Goal: Navigation & Orientation: Find specific page/section

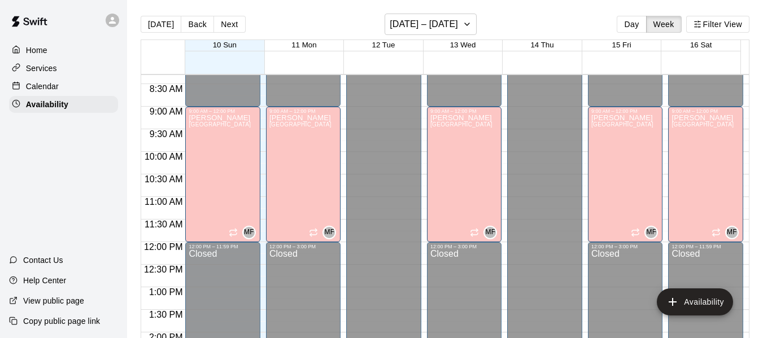
scroll to position [376, 0]
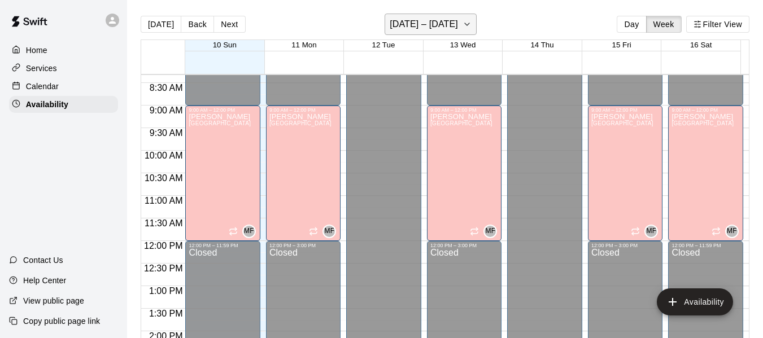
click at [463, 23] on icon "button" at bounding box center [467, 25] width 9 height 14
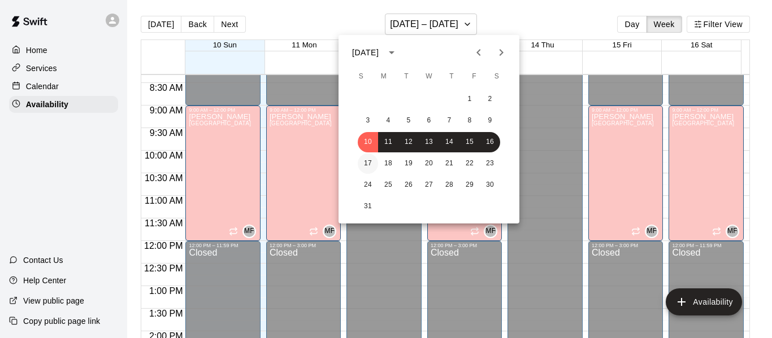
click at [369, 163] on button "17" at bounding box center [368, 164] width 20 height 20
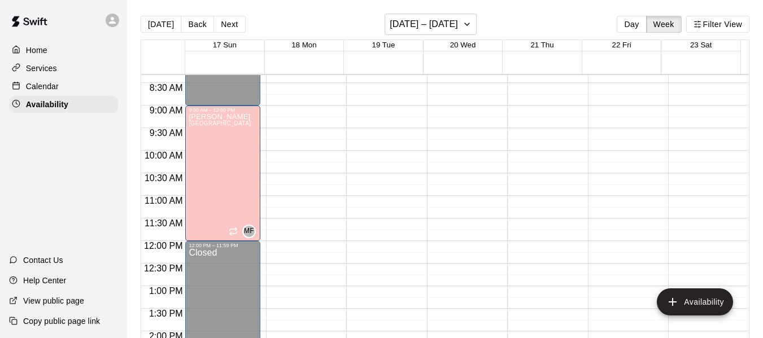
click at [631, 15] on div "[DATE] Back Next [DATE] – [DATE] Day Week Filter View" at bounding box center [445, 27] width 609 height 26
click at [631, 19] on button "Day" at bounding box center [631, 24] width 29 height 17
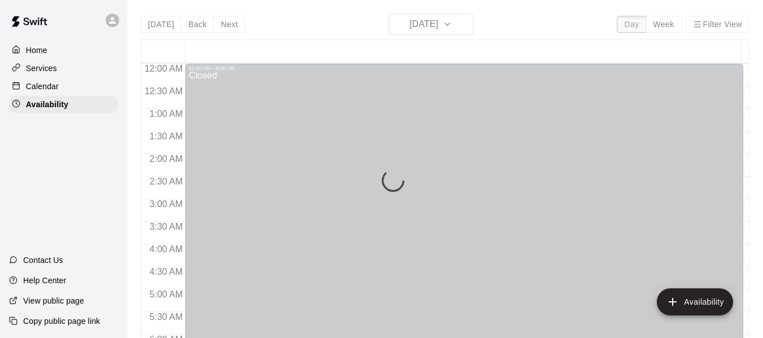
scroll to position [365, 0]
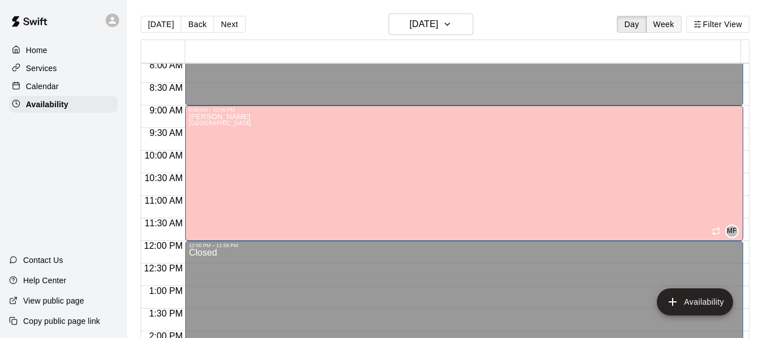
click at [664, 23] on button "Week" at bounding box center [664, 24] width 36 height 17
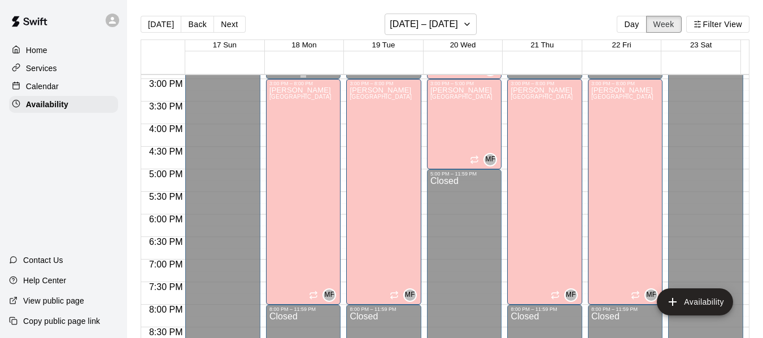
scroll to position [673, 0]
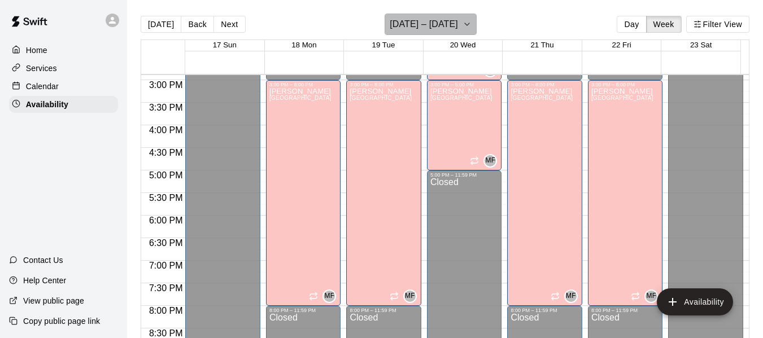
click at [463, 25] on icon "button" at bounding box center [467, 25] width 9 height 14
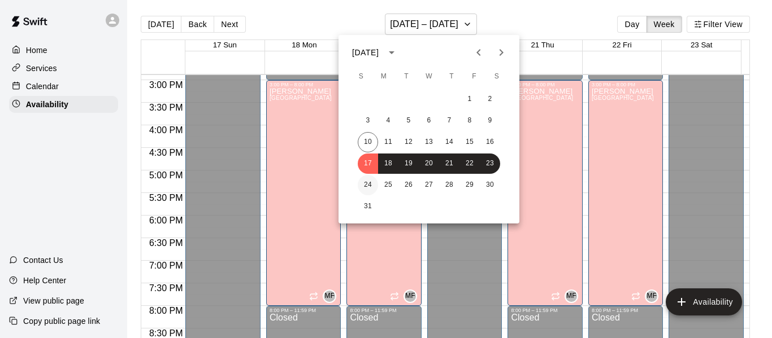
click at [368, 186] on button "24" at bounding box center [368, 185] width 20 height 20
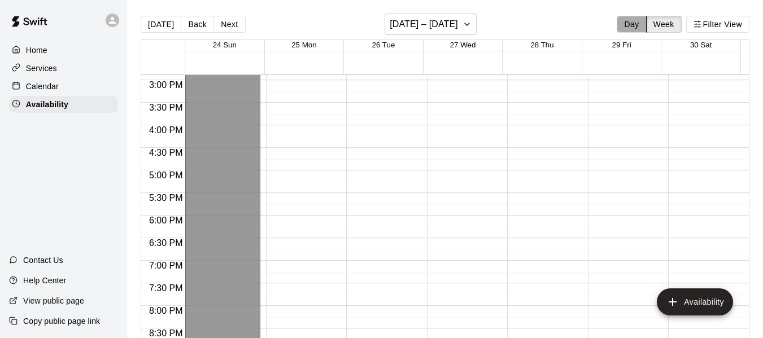
click at [628, 20] on button "Day" at bounding box center [631, 24] width 29 height 17
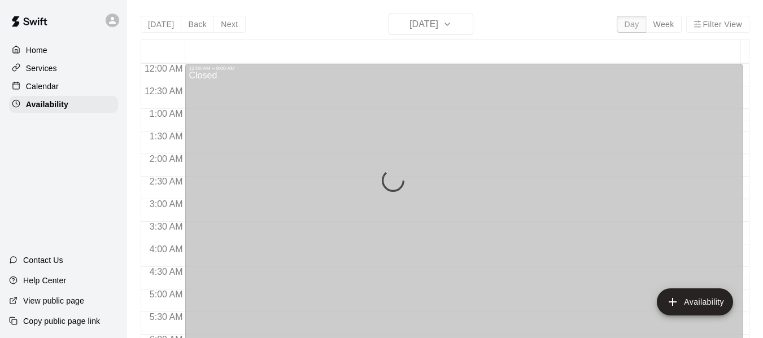
scroll to position [365, 0]
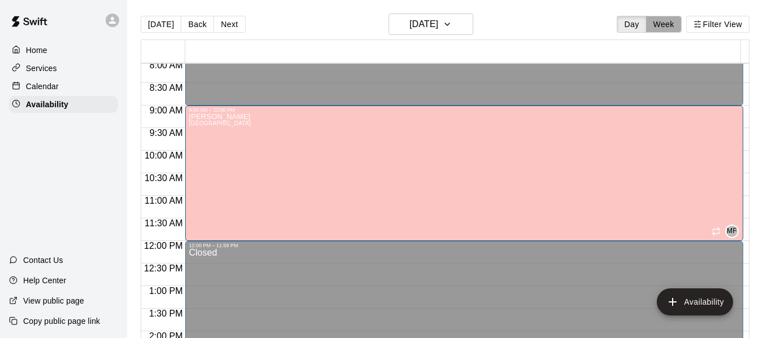
click at [662, 22] on button "Week" at bounding box center [664, 24] width 36 height 17
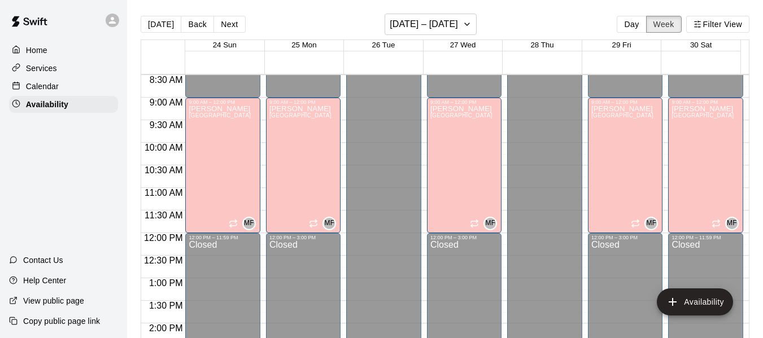
scroll to position [386, 0]
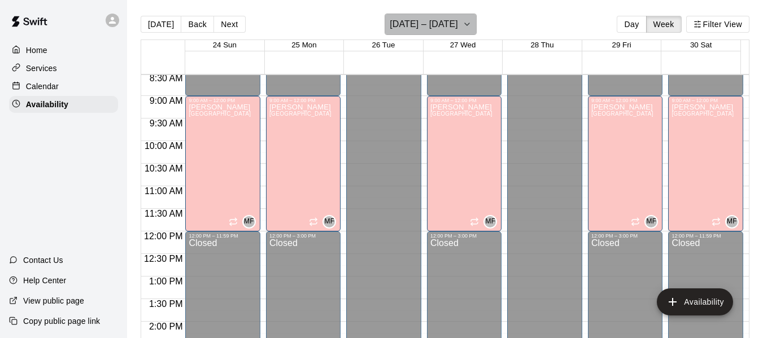
click at [464, 28] on icon "button" at bounding box center [467, 25] width 9 height 14
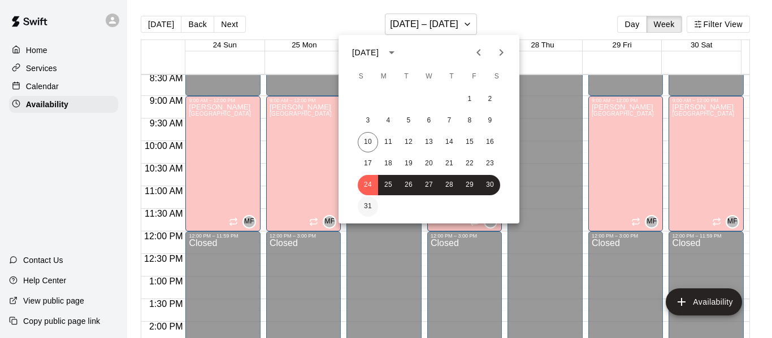
click at [365, 205] on button "31" at bounding box center [368, 207] width 20 height 20
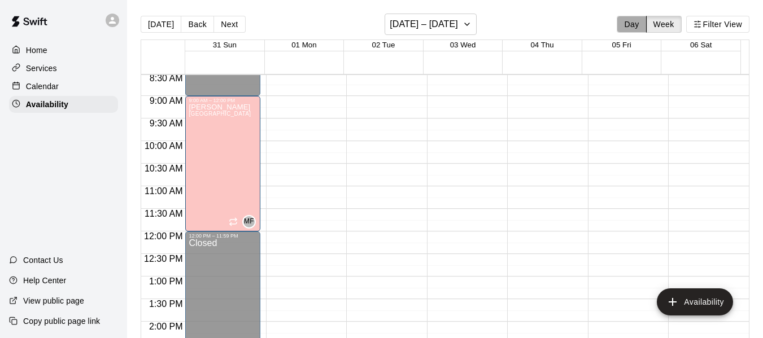
click at [629, 29] on button "Day" at bounding box center [631, 24] width 29 height 17
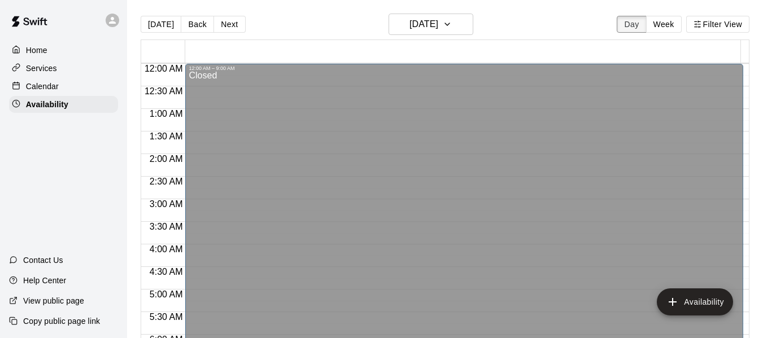
scroll to position [365, 0]
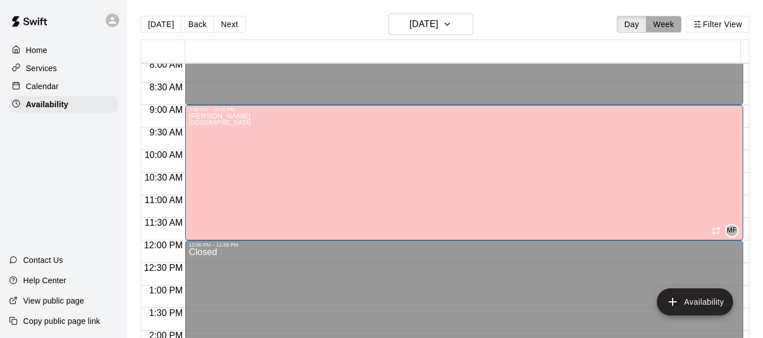
click at [666, 18] on button "Week" at bounding box center [664, 24] width 36 height 17
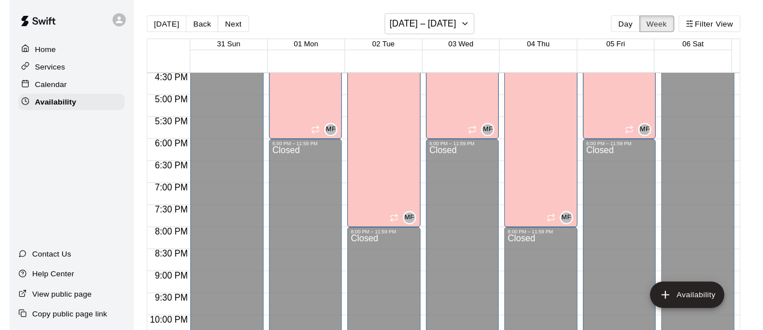
scroll to position [809, 0]
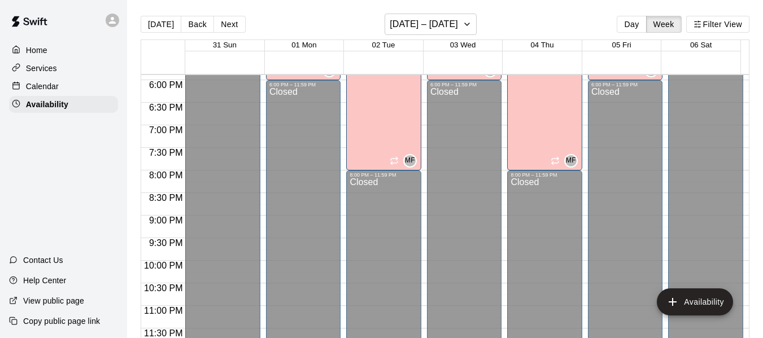
click at [36, 46] on p "Home" at bounding box center [36, 50] width 21 height 11
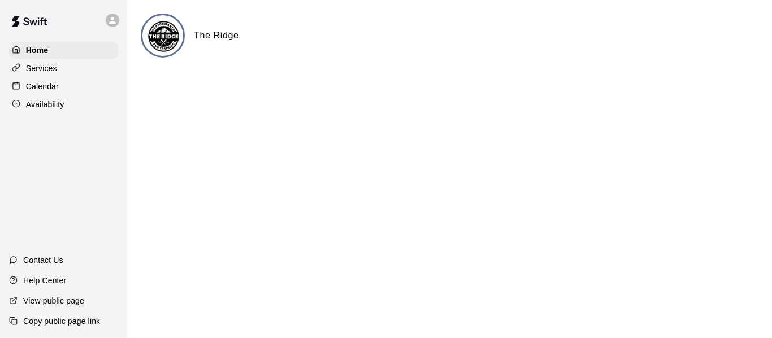
click at [47, 84] on p "Calendar" at bounding box center [42, 86] width 33 height 11
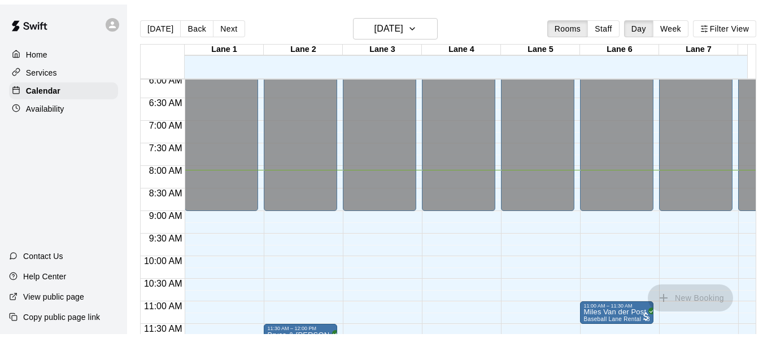
scroll to position [275, 0]
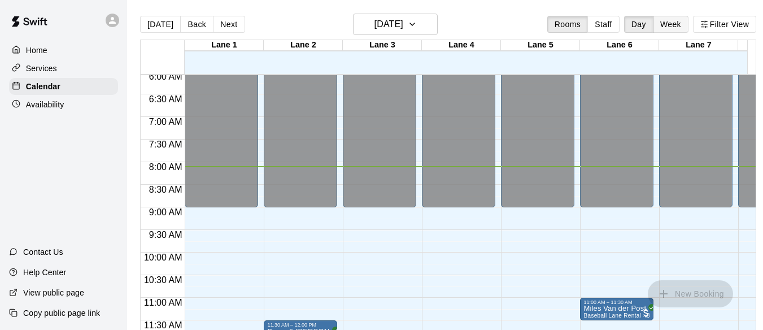
click at [675, 21] on button "Week" at bounding box center [671, 24] width 36 height 17
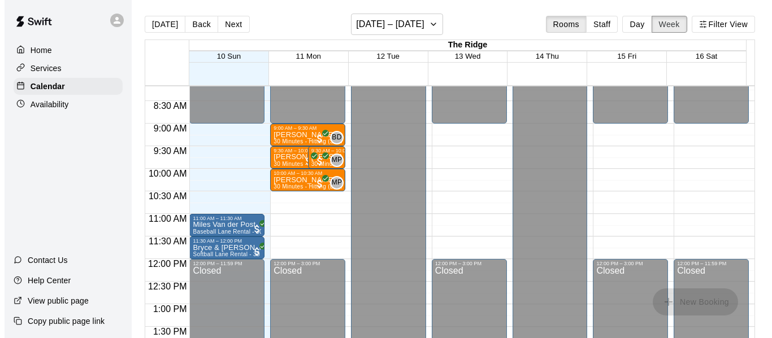
scroll to position [369, 0]
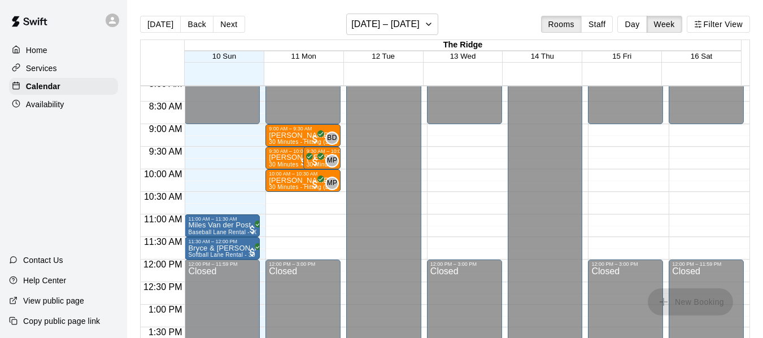
click at [41, 47] on p "Home" at bounding box center [36, 50] width 21 height 11
